Goal: Entertainment & Leisure: Consume media (video, audio)

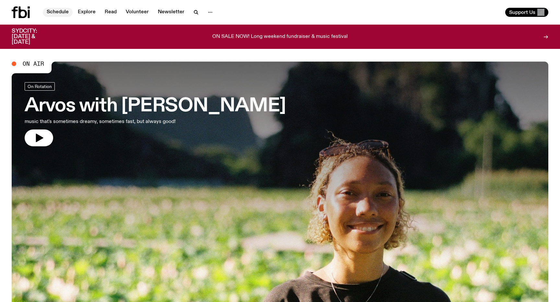
click at [56, 9] on link "Schedule" at bounding box center [58, 12] width 30 height 9
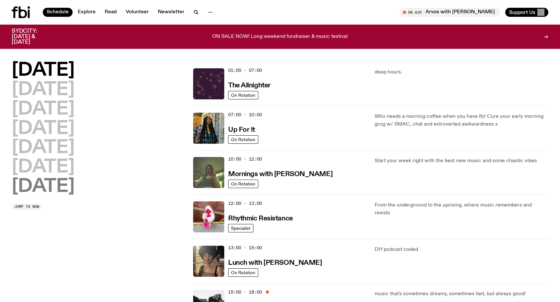
click at [50, 185] on h2 "[DATE]" at bounding box center [43, 187] width 63 height 18
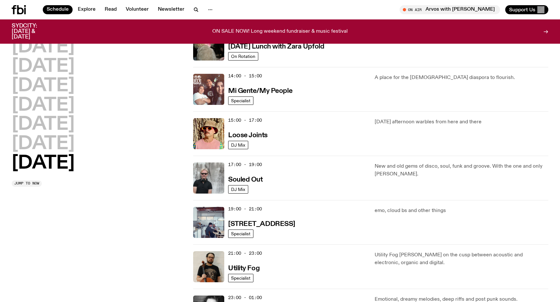
scroll to position [305, 0]
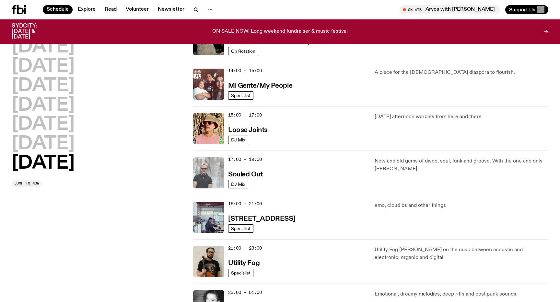
click at [215, 179] on img at bounding box center [208, 173] width 31 height 31
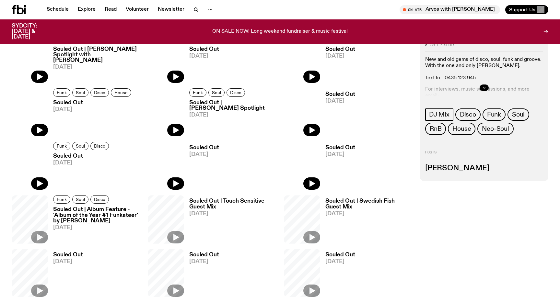
scroll to position [297, 0]
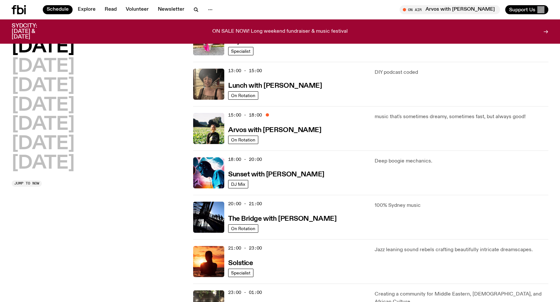
scroll to position [156, 0]
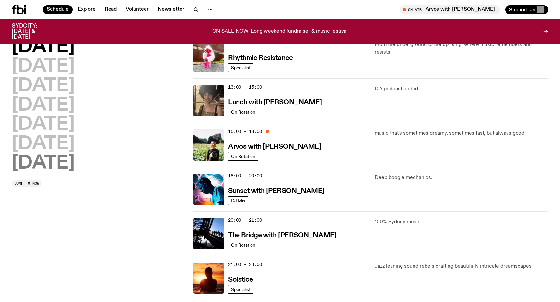
click at [55, 166] on h2 "[DATE]" at bounding box center [43, 164] width 63 height 18
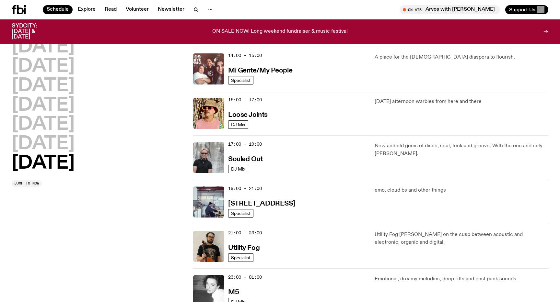
scroll to position [327, 0]
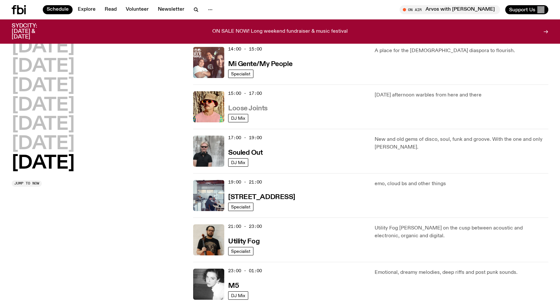
click at [254, 109] on h3 "Loose Joints" at bounding box center [248, 108] width 40 height 7
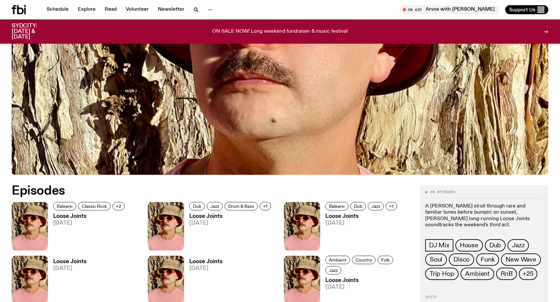
scroll to position [320, 0]
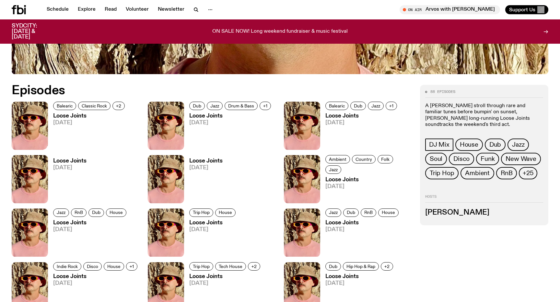
click at [28, 129] on img at bounding box center [30, 126] width 36 height 48
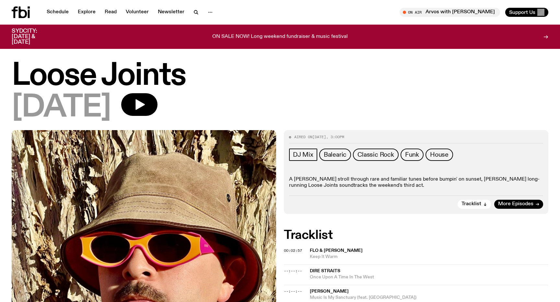
click at [154, 117] on div "[DATE]" at bounding box center [280, 107] width 537 height 29
click at [146, 110] on icon "button" at bounding box center [139, 104] width 13 height 13
